Goal: Task Accomplishment & Management: Manage account settings

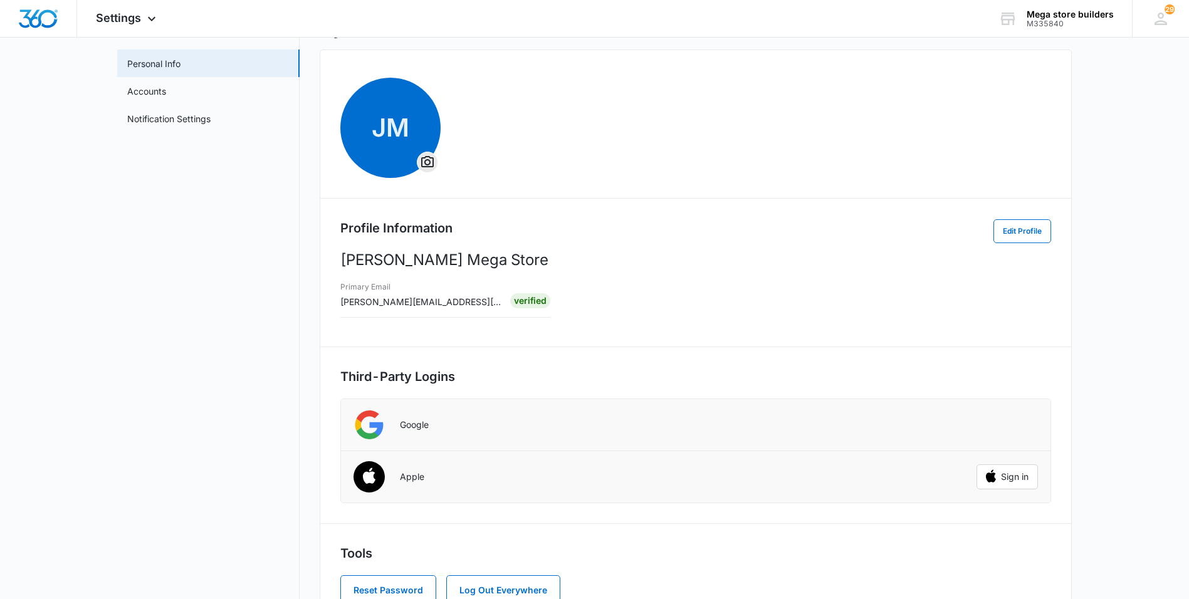
scroll to position [51, 0]
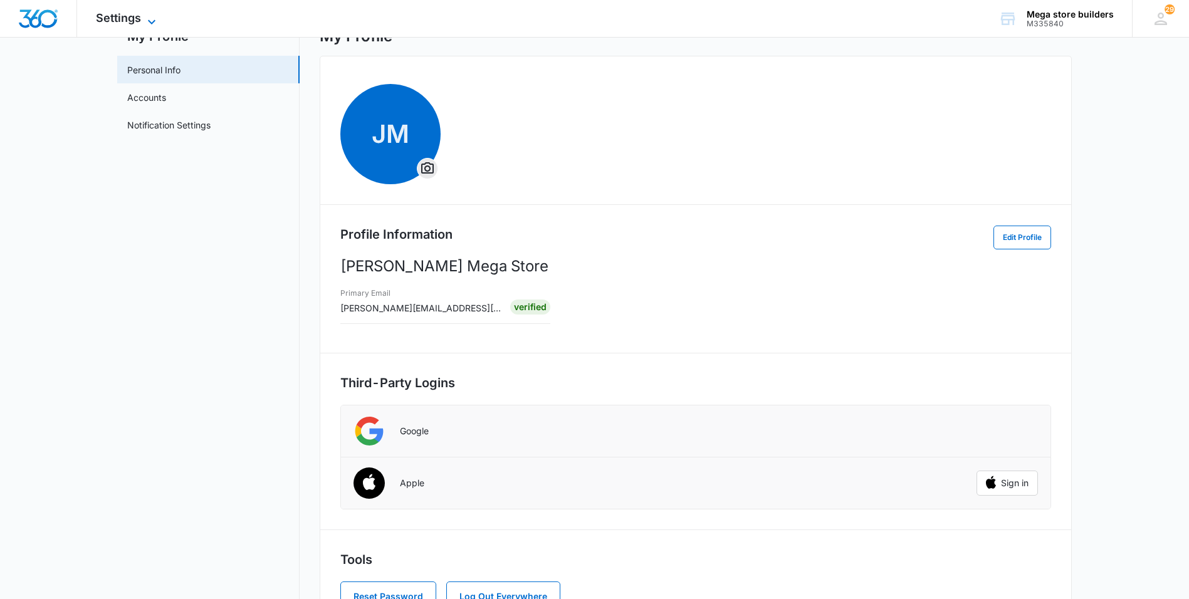
click at [154, 23] on icon at bounding box center [151, 21] width 15 height 15
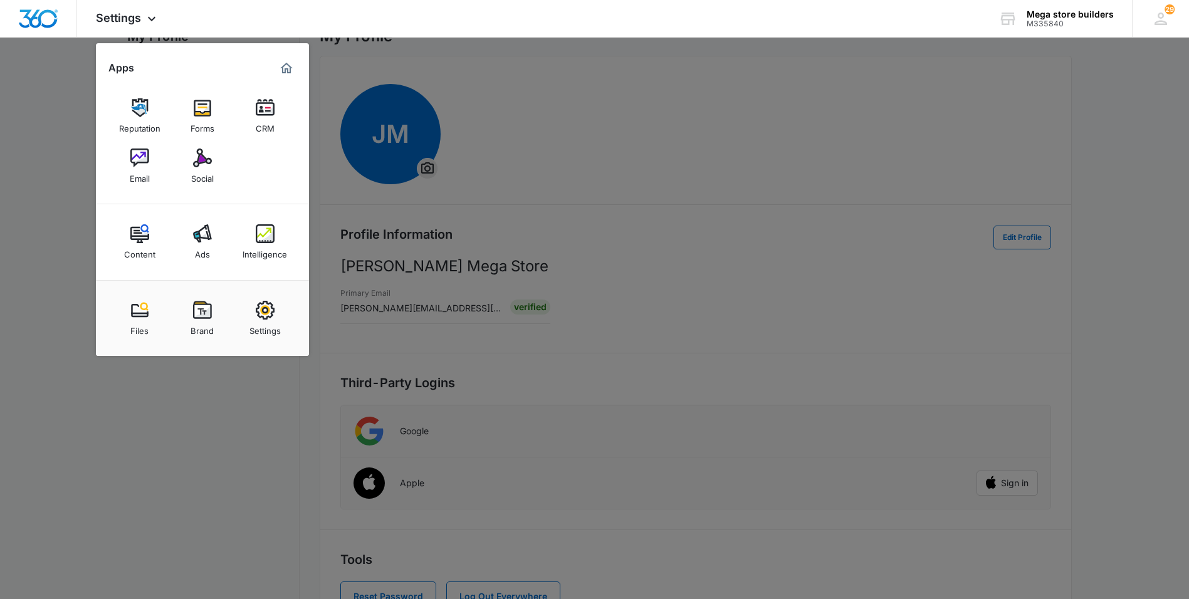
click at [518, 117] on div at bounding box center [594, 299] width 1189 height 599
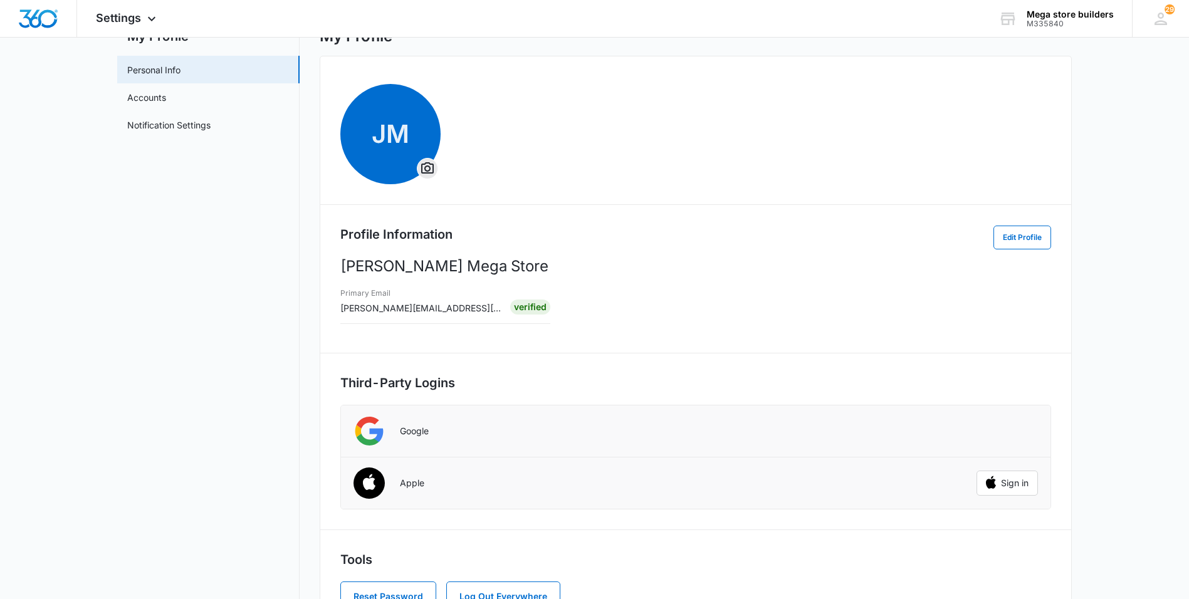
click at [518, 117] on span "JM" at bounding box center [695, 134] width 711 height 100
drag, startPoint x: 518, startPoint y: 117, endPoint x: 591, endPoint y: 138, distance: 75.7
click at [591, 138] on span "JM" at bounding box center [695, 134] width 711 height 100
drag, startPoint x: 868, startPoint y: 452, endPoint x: 996, endPoint y: 481, distance: 130.6
click at [996, 481] on ul "Google Apple Sign in" at bounding box center [695, 457] width 711 height 105
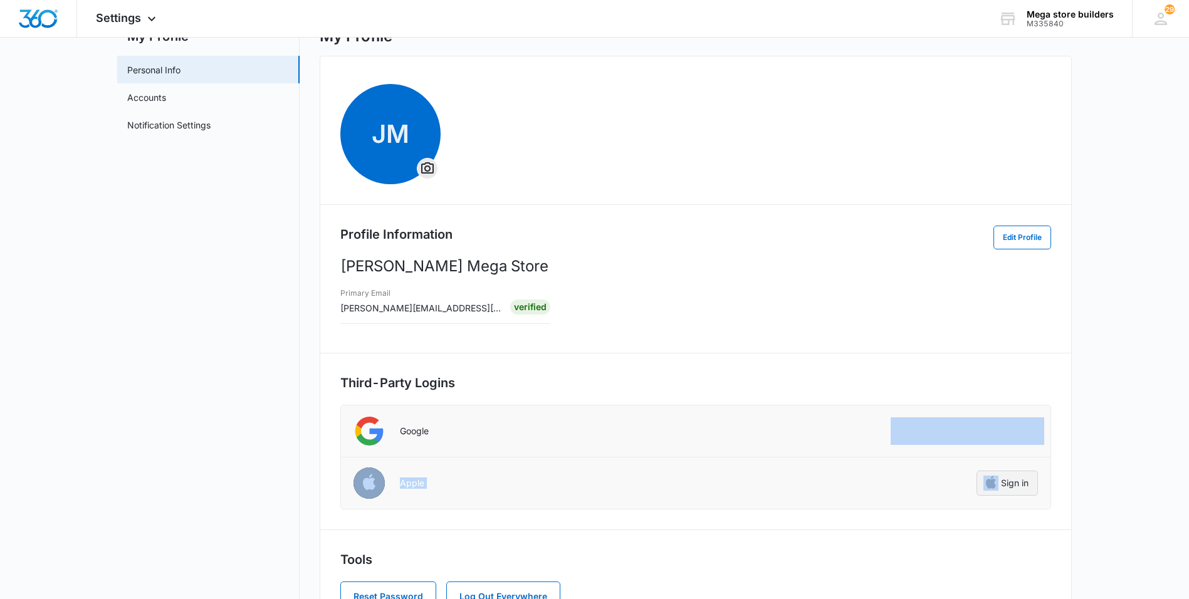
click at [996, 481] on img "button" at bounding box center [991, 484] width 38 height 38
